Goal: Task Accomplishment & Management: Manage account settings

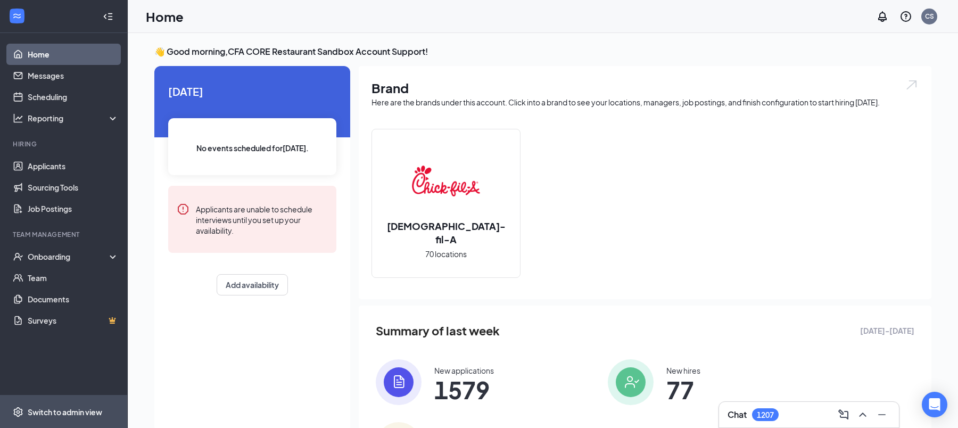
click at [84, 397] on span "Switch to admin view" at bounding box center [73, 411] width 91 height 32
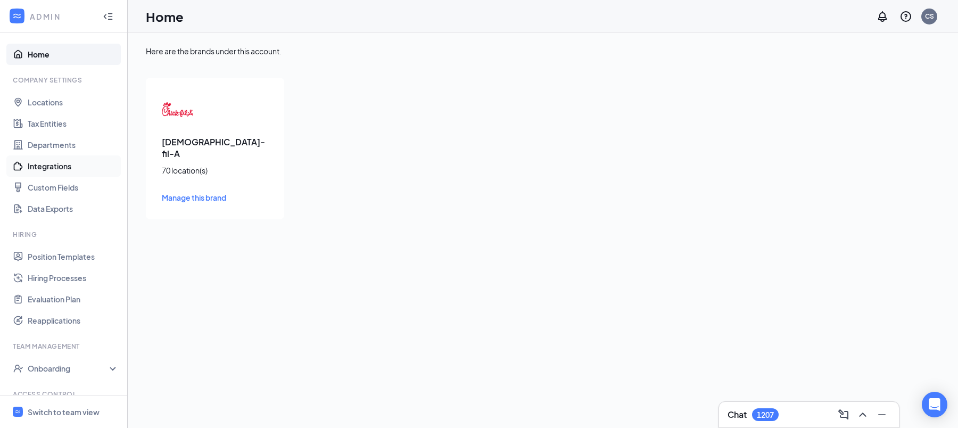
click at [61, 161] on link "Integrations" at bounding box center [73, 165] width 91 height 21
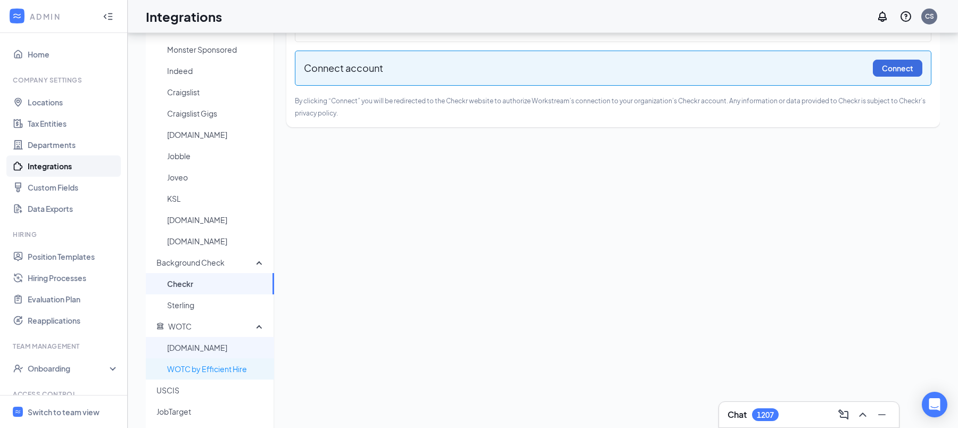
scroll to position [63, 0]
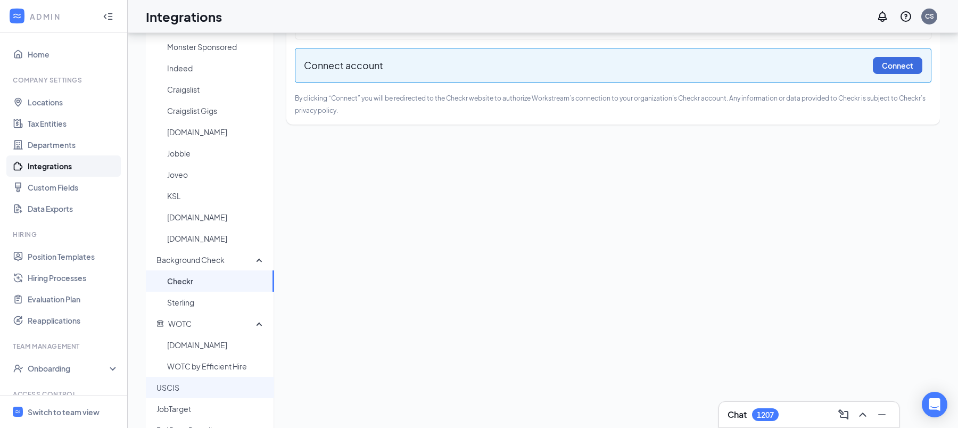
click at [202, 391] on span "USCIS" at bounding box center [210, 387] width 109 height 21
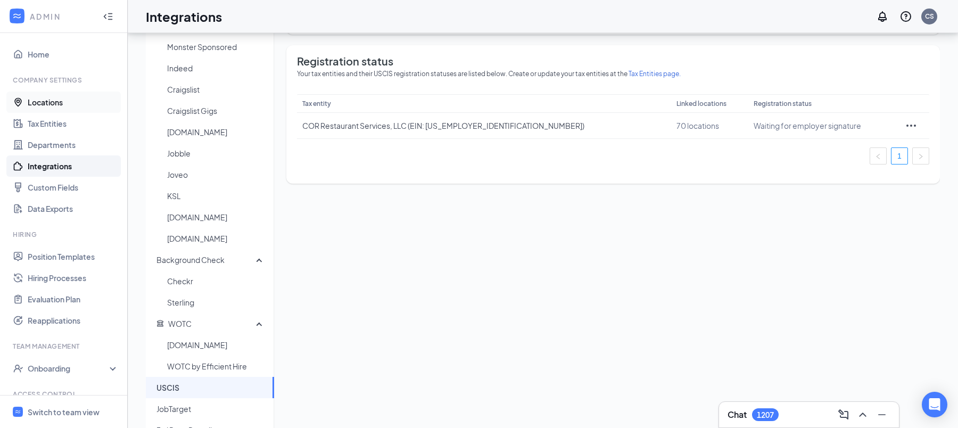
click at [73, 108] on link "Locations" at bounding box center [73, 102] width 91 height 21
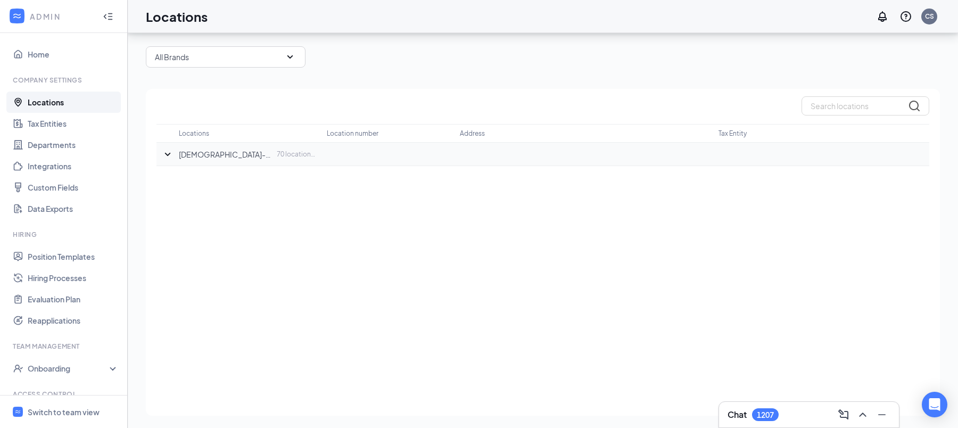
click at [168, 156] on icon "SmallChevronDown" at bounding box center [167, 154] width 13 height 13
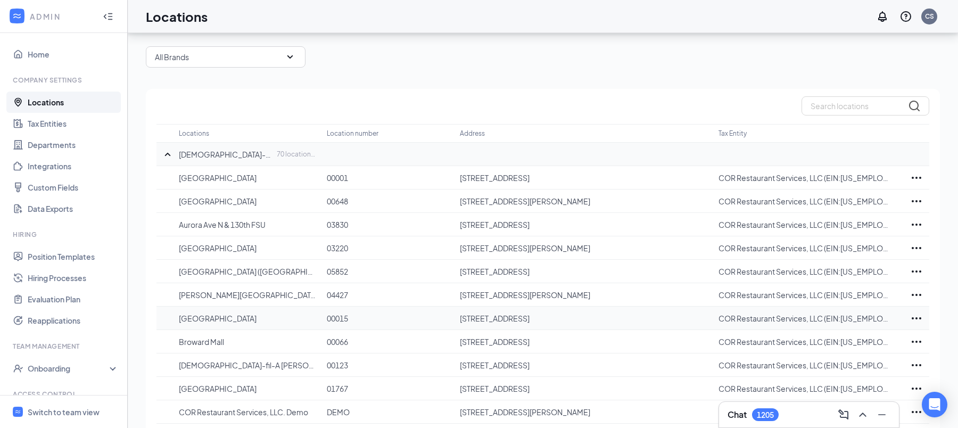
click at [918, 314] on icon "Ellipses" at bounding box center [916, 318] width 13 height 13
click at [834, 376] on p "Delete" at bounding box center [868, 373] width 89 height 11
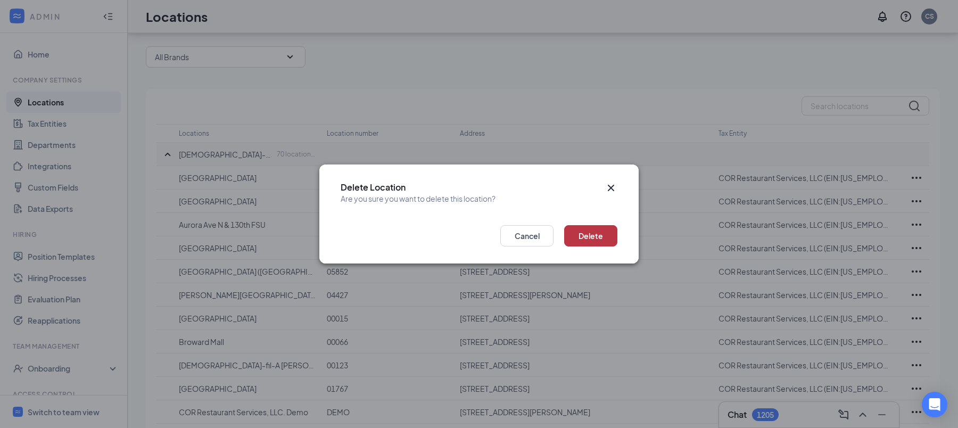
click at [596, 228] on button "Delete" at bounding box center [590, 235] width 53 height 21
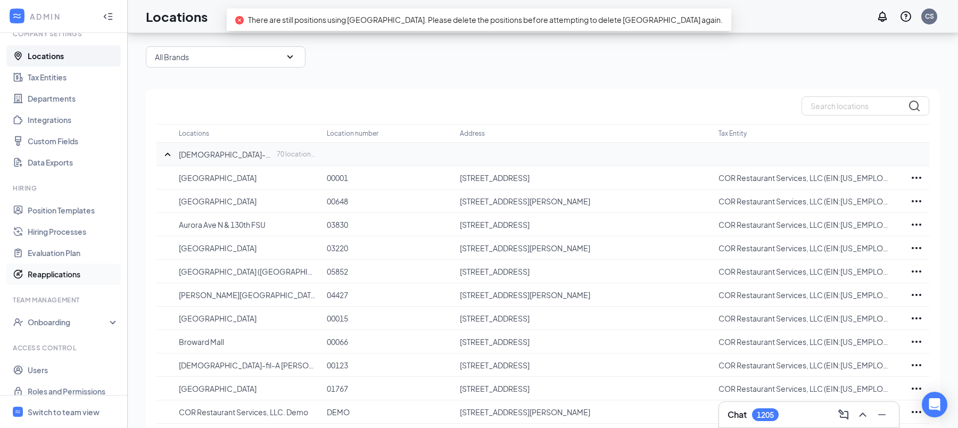
scroll to position [57, 0]
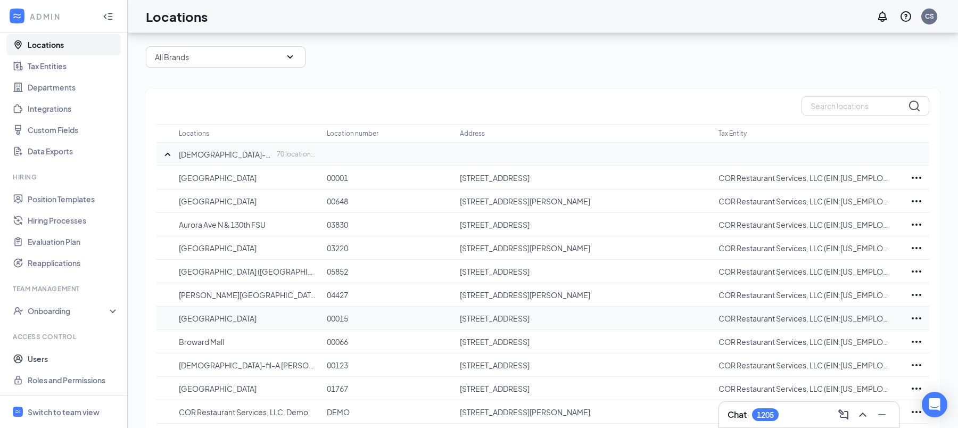
click at [577, 318] on p "4601 S Broadway Ave, Tyler, TX 75703, USA" at bounding box center [584, 318] width 248 height 11
copy p "4601 S Broadway Ave, Tyler, TX 75703, USA"
drag, startPoint x: 172, startPoint y: 316, endPoint x: 625, endPoint y: 321, distance: 452.4
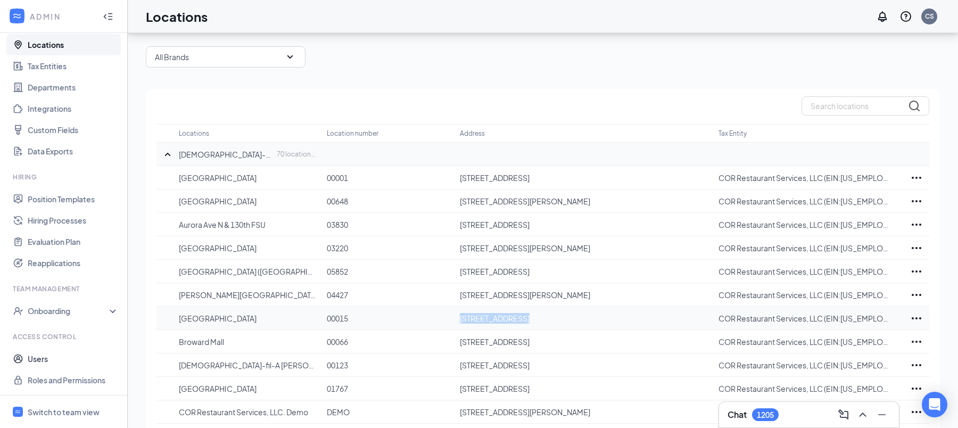
click at [625, 321] on tr "Broadway Square Mall 00015 4601 S Broadway Ave, Tyler, TX 75703, USA COR Restau…" at bounding box center [542, 318] width 773 height 23
copy tr "Broadway Square Mall 00015 4601 S Broadway Ave, Tyler, TX 75703, USA"
click at [919, 318] on icon "Ellipses" at bounding box center [916, 318] width 13 height 13
click at [855, 371] on p "Delete" at bounding box center [868, 373] width 89 height 11
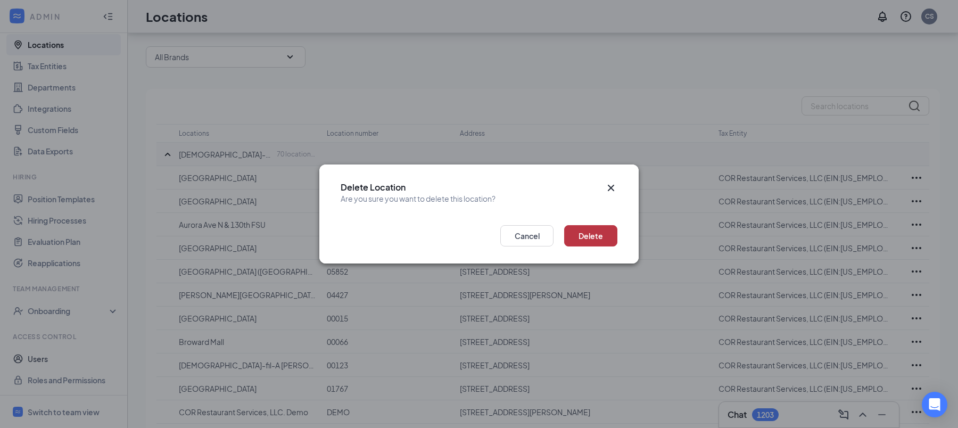
click at [596, 243] on button "Delete" at bounding box center [590, 235] width 53 height 21
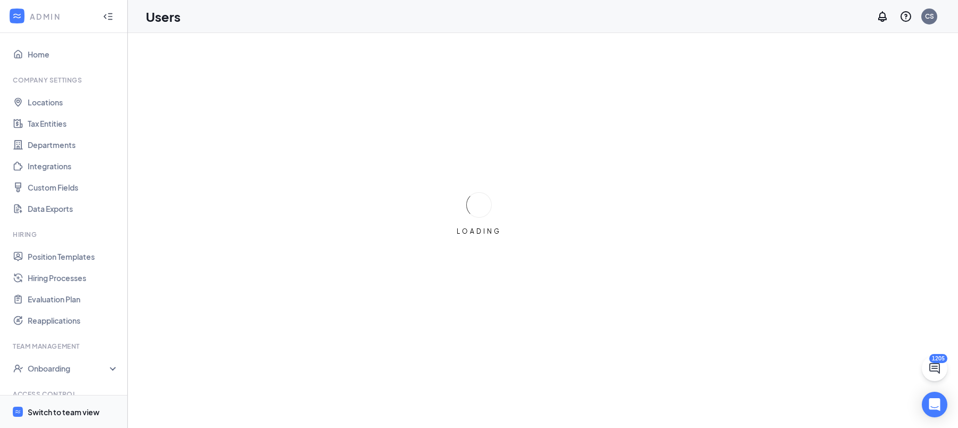
click at [84, 414] on div "Switch to team view" at bounding box center [64, 412] width 72 height 11
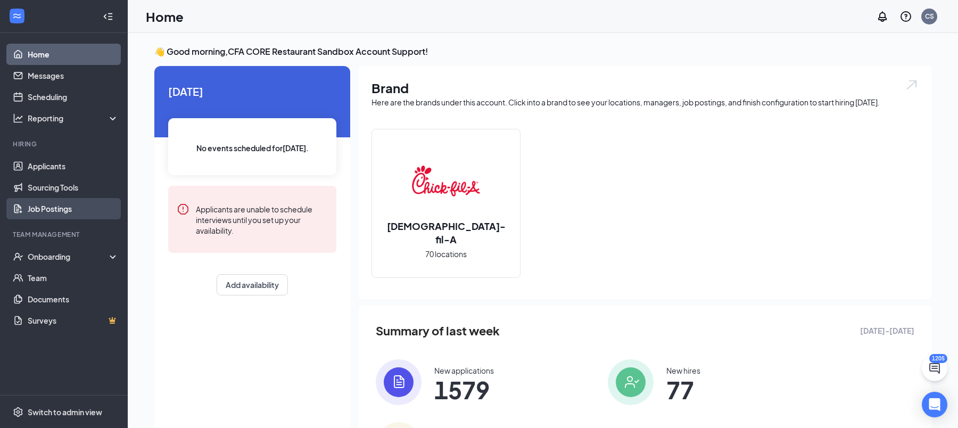
click at [72, 202] on link "Job Postings" at bounding box center [73, 208] width 91 height 21
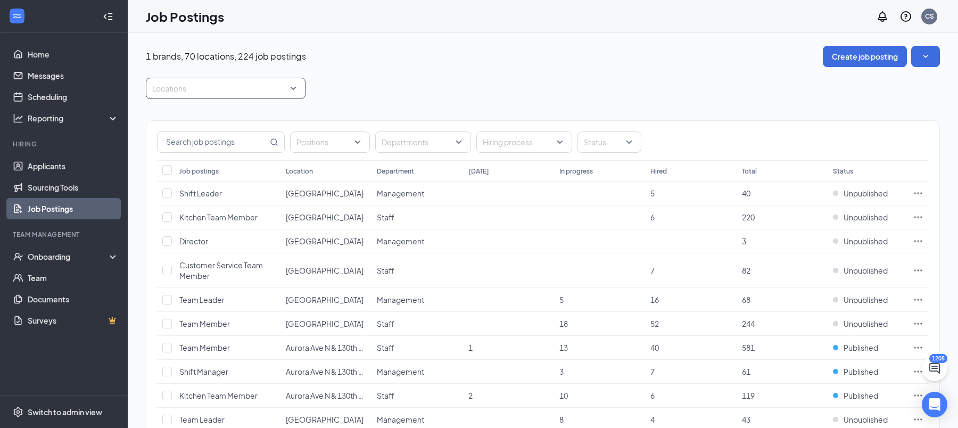
click at [279, 92] on div at bounding box center [220, 88] width 144 height 17
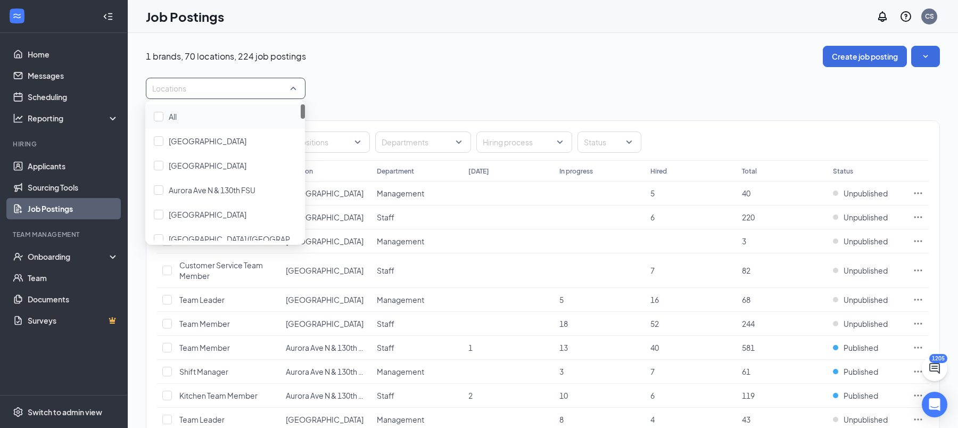
paste input "Broadway Square"
type input "Broadway Square"
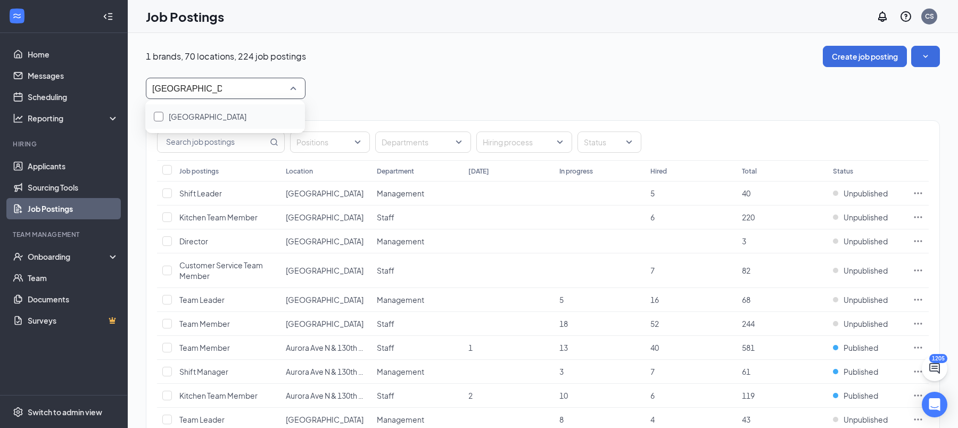
click at [158, 119] on div at bounding box center [159, 117] width 10 height 10
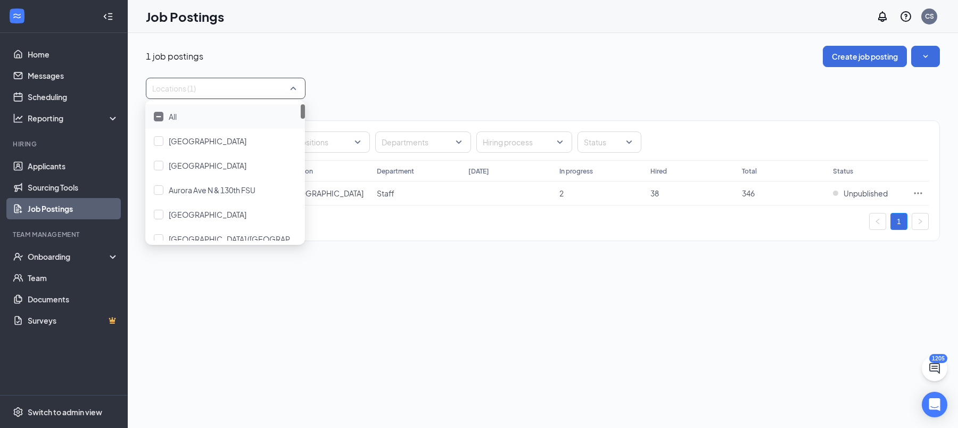
click at [492, 89] on div "Locations (1)" at bounding box center [543, 88] width 794 height 21
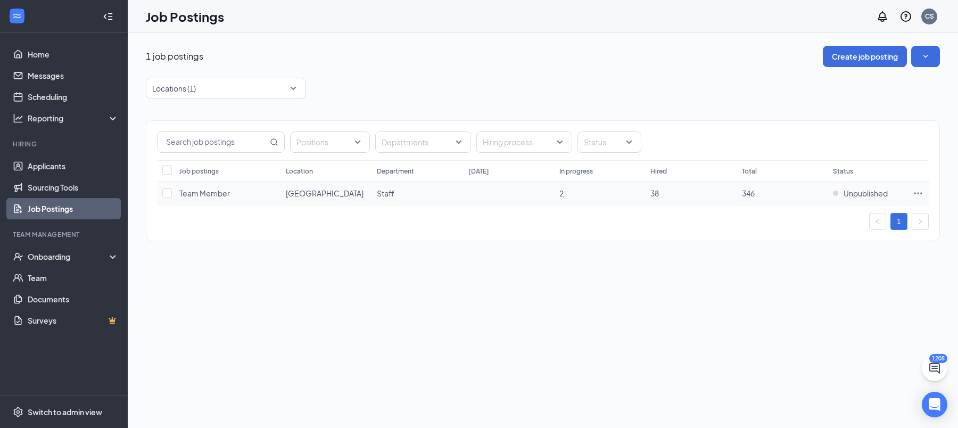
click at [916, 194] on icon "Ellipses" at bounding box center [918, 193] width 11 height 11
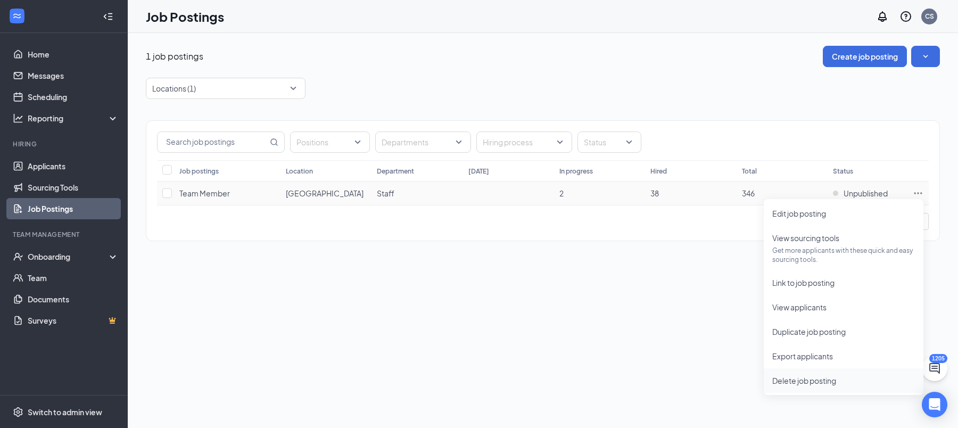
click at [803, 383] on span "Delete job posting" at bounding box center [804, 381] width 64 height 10
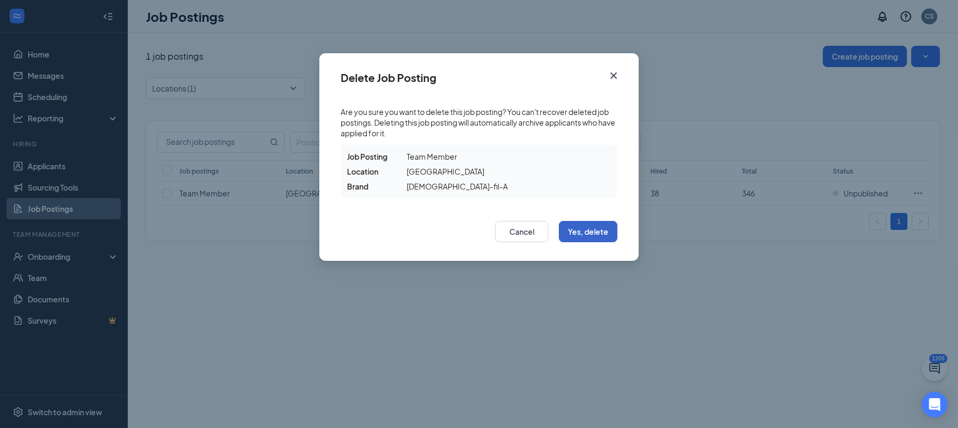
click at [584, 225] on button "Yes, delete" at bounding box center [588, 231] width 59 height 21
